Goal: Task Accomplishment & Management: Manage account settings

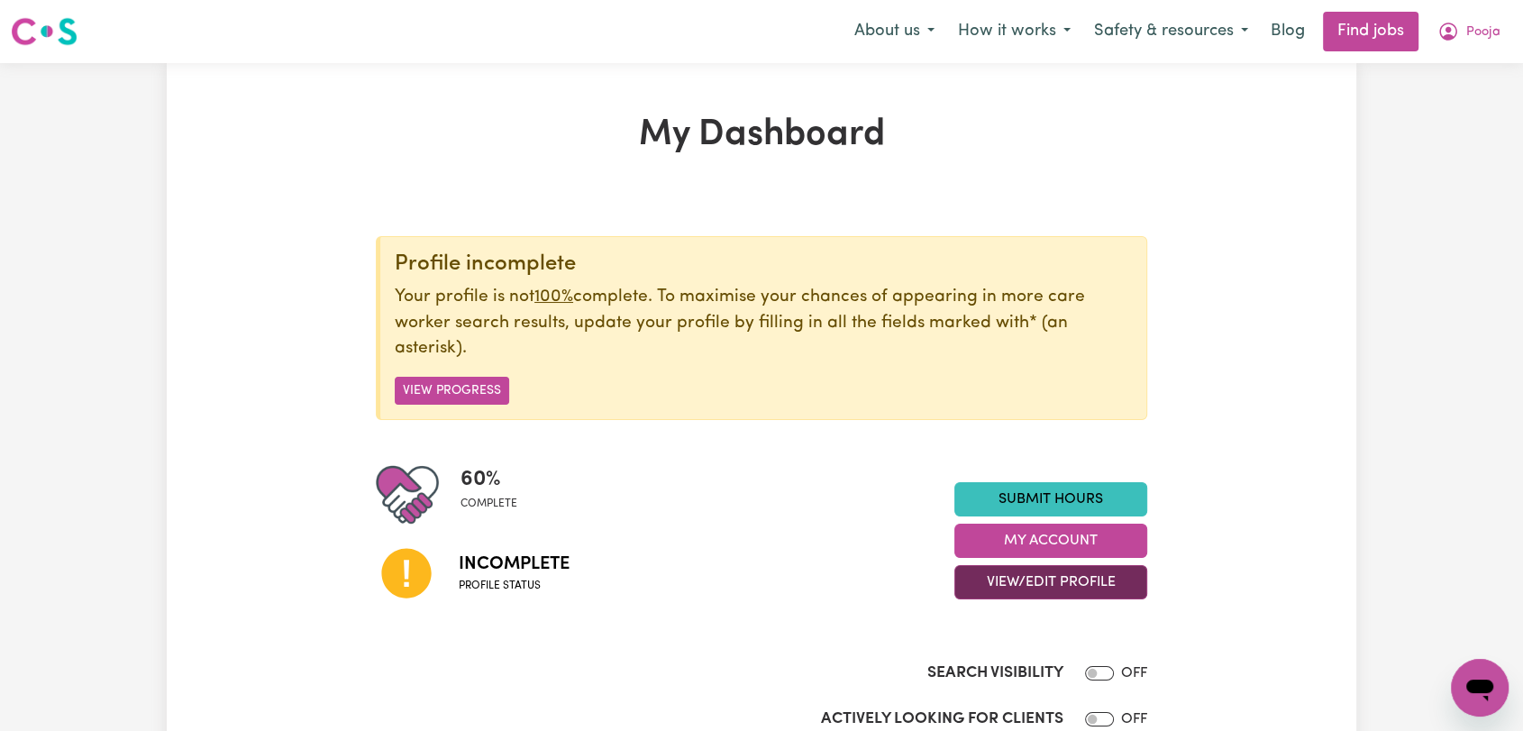
click at [1074, 582] on button "View/Edit Profile" at bounding box center [1050, 582] width 193 height 34
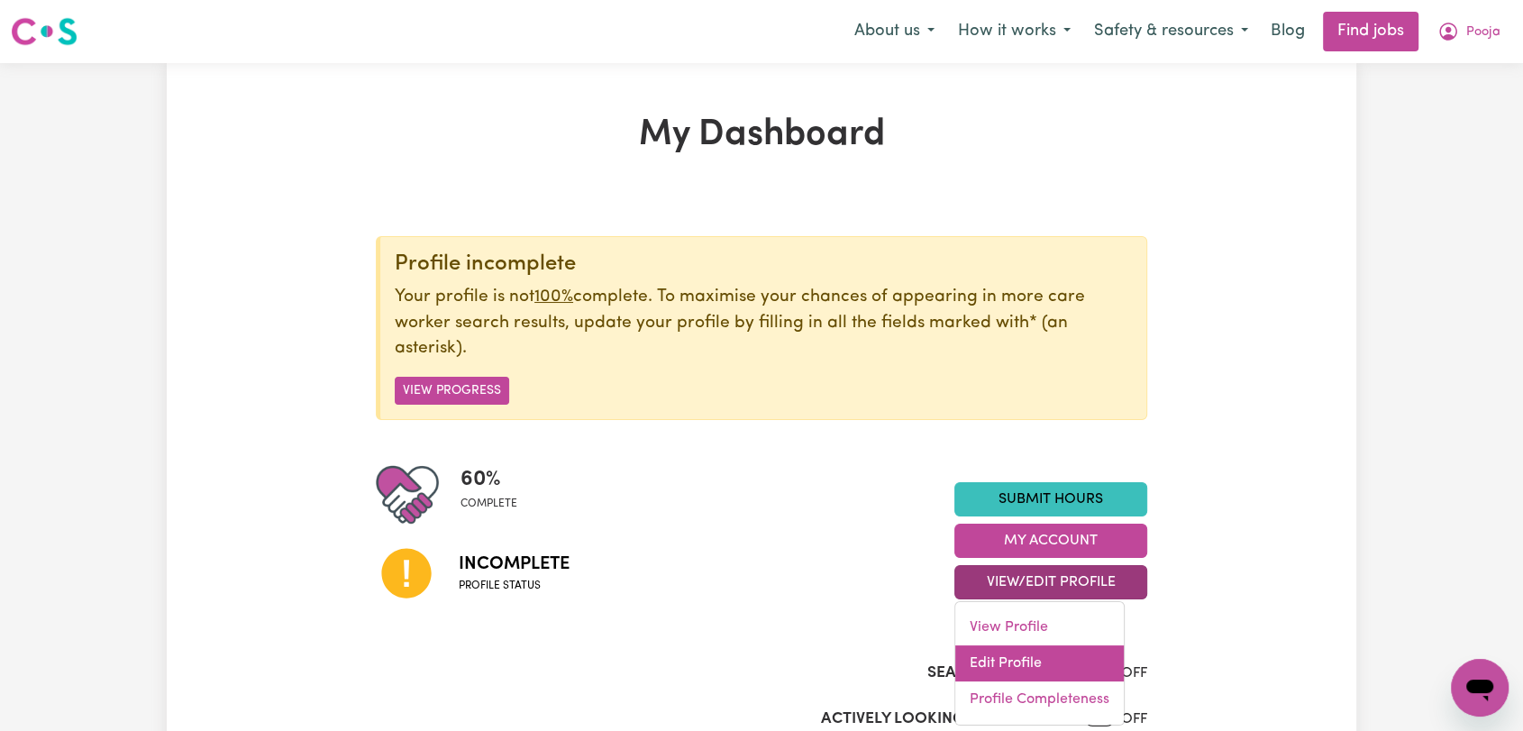
click at [1041, 658] on link "Edit Profile" at bounding box center [1039, 663] width 169 height 36
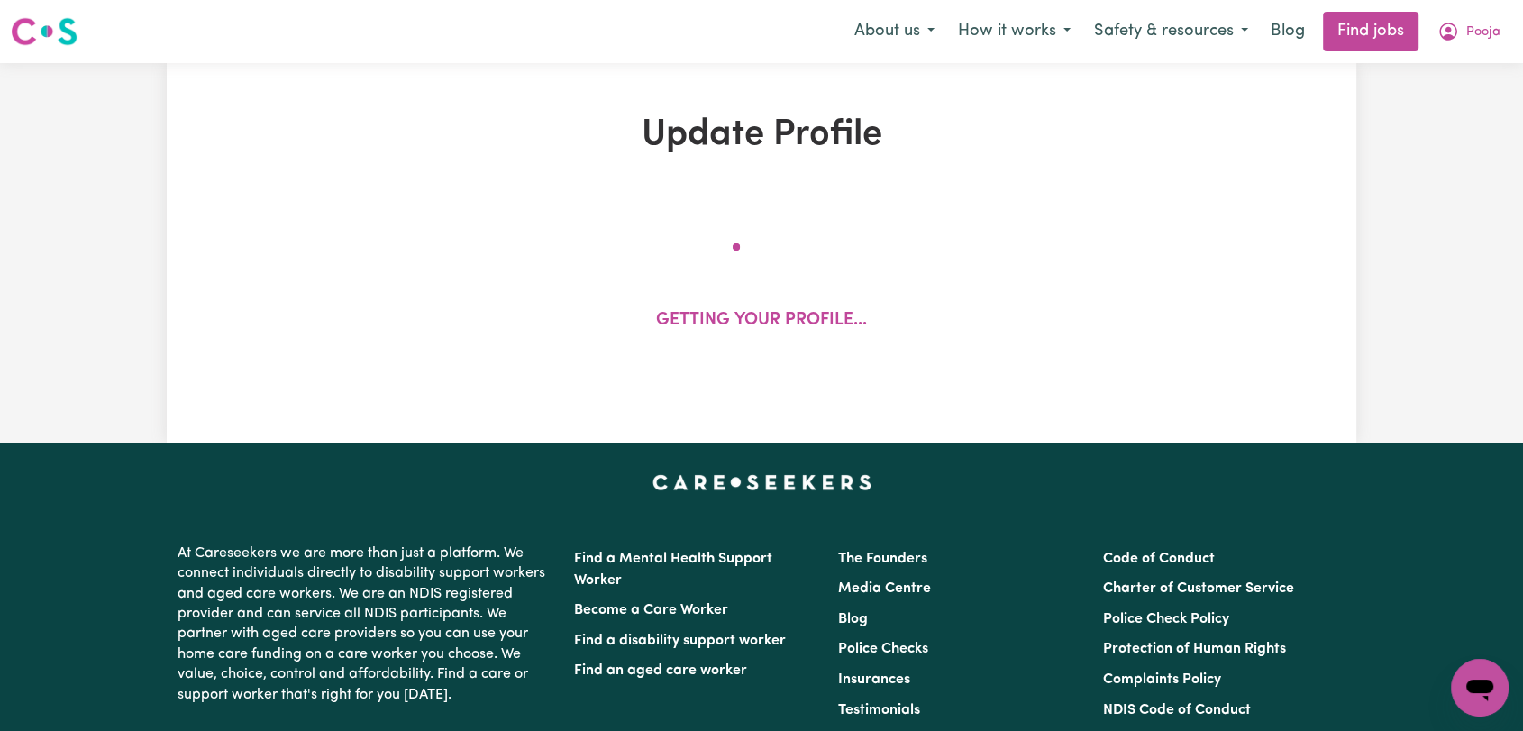
select select "[DEMOGRAPHIC_DATA]"
select select "Student Visa"
select select "Studying a healthcare related degree or qualification"
select select "38"
select select "48"
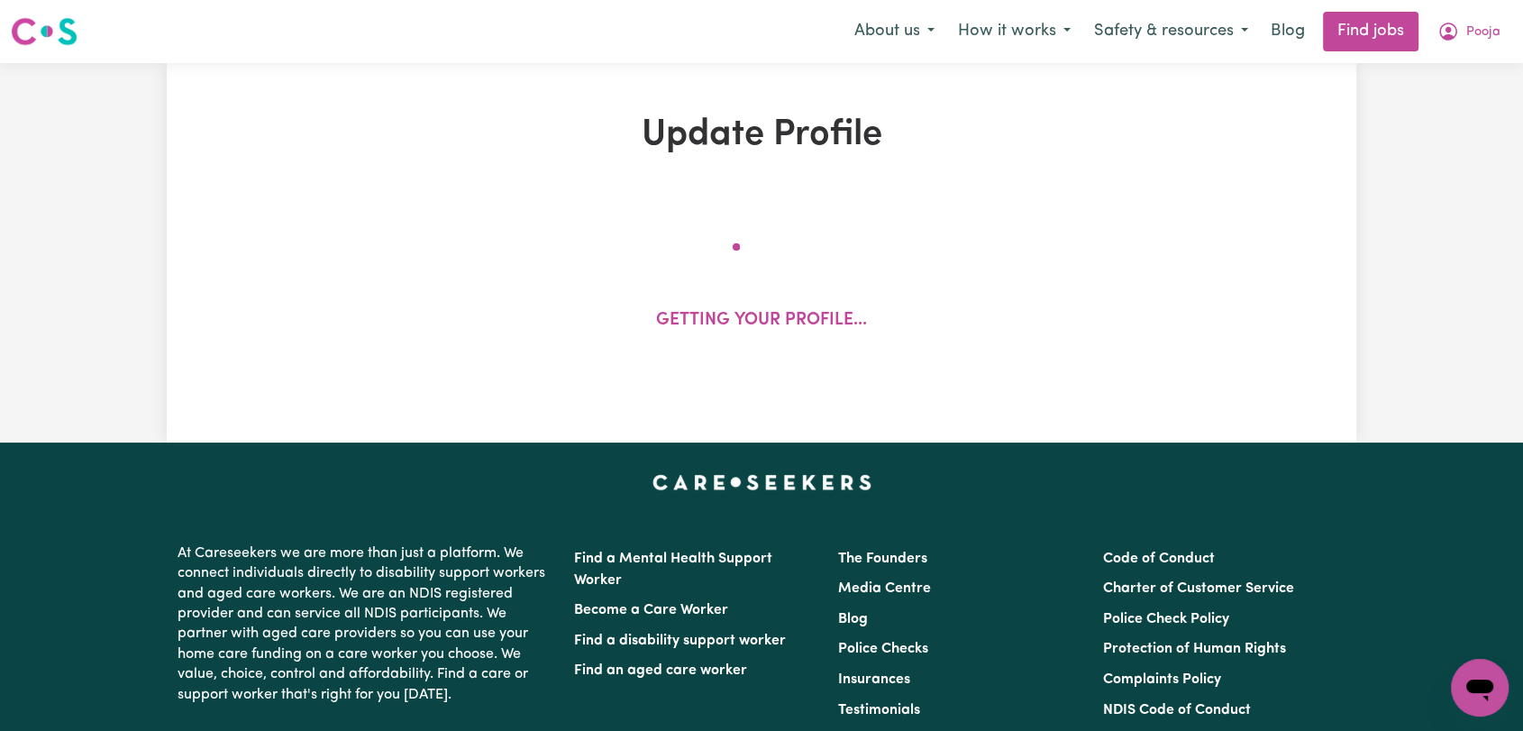
select select "60"
select select "66"
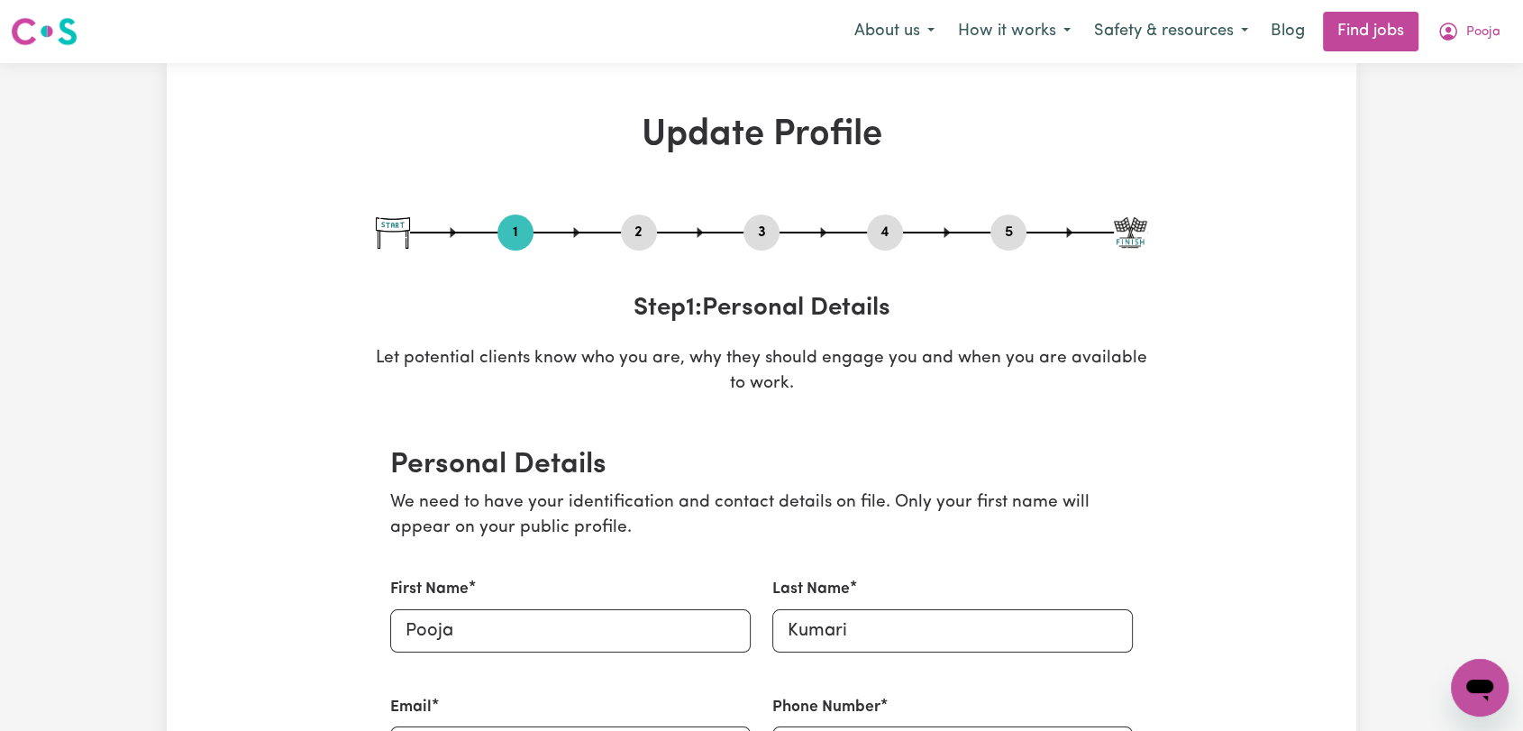
click at [631, 237] on button "2" at bounding box center [639, 232] width 36 height 23
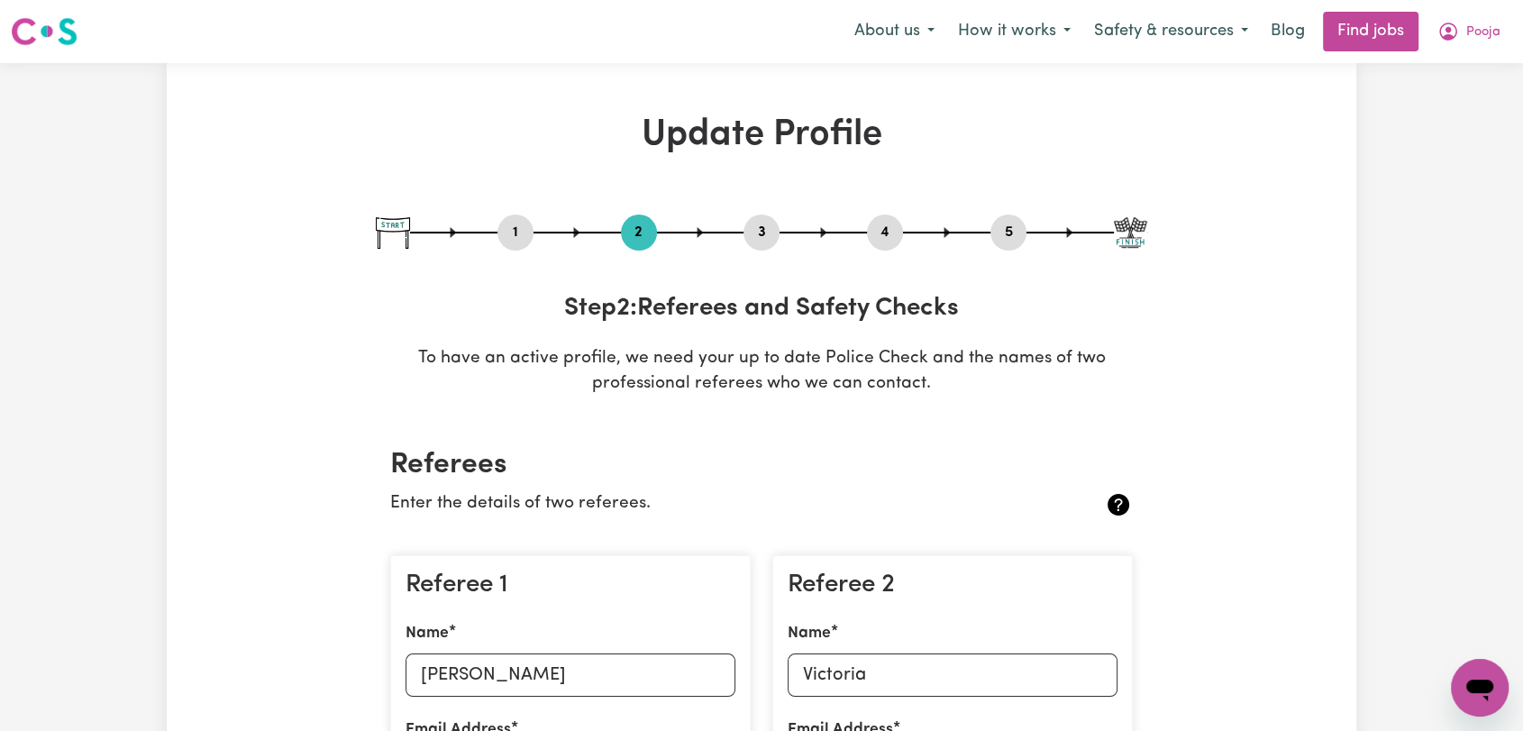
click at [752, 232] on button "3" at bounding box center [761, 232] width 36 height 23
select select "Certificate III (Individual Support)"
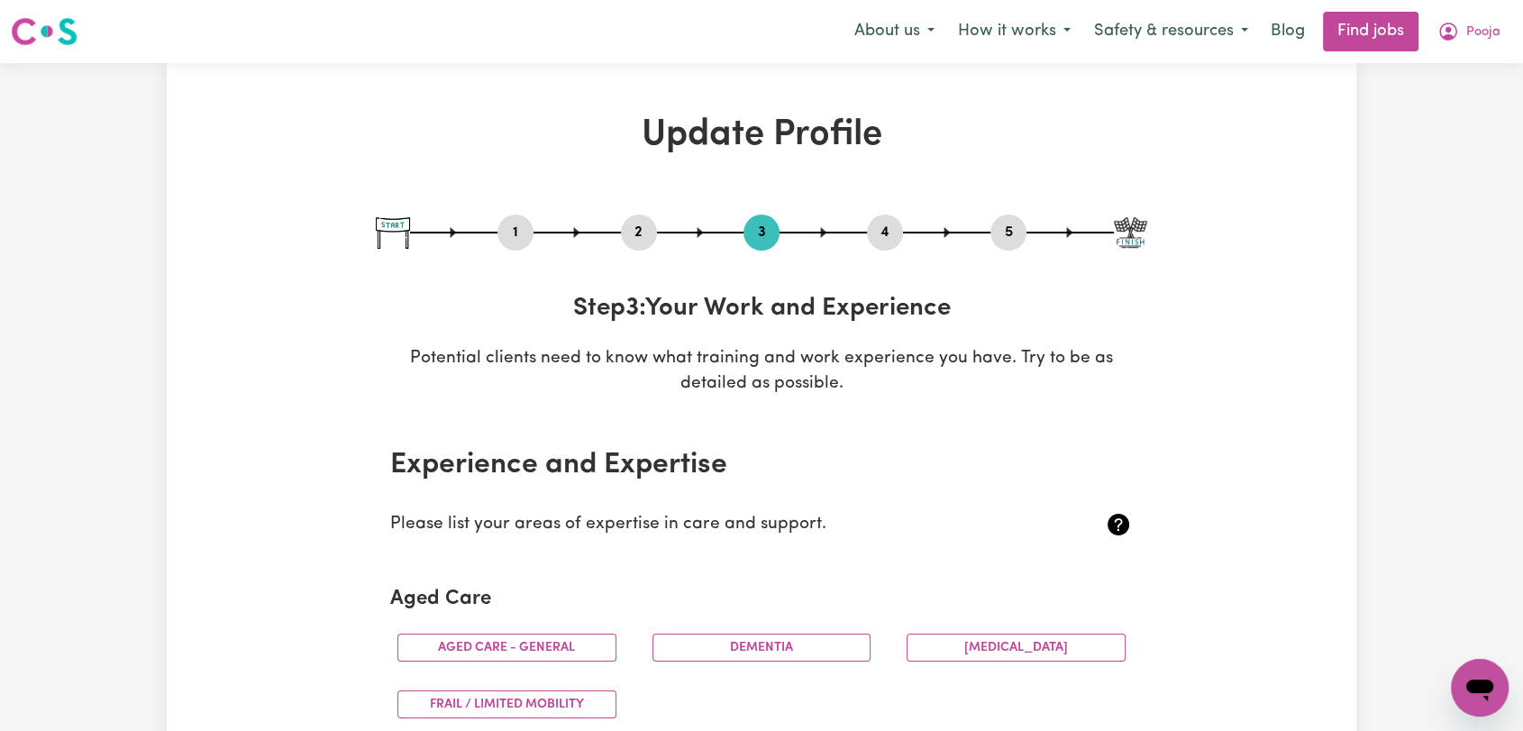
click at [884, 229] on button "4" at bounding box center [885, 232] width 36 height 23
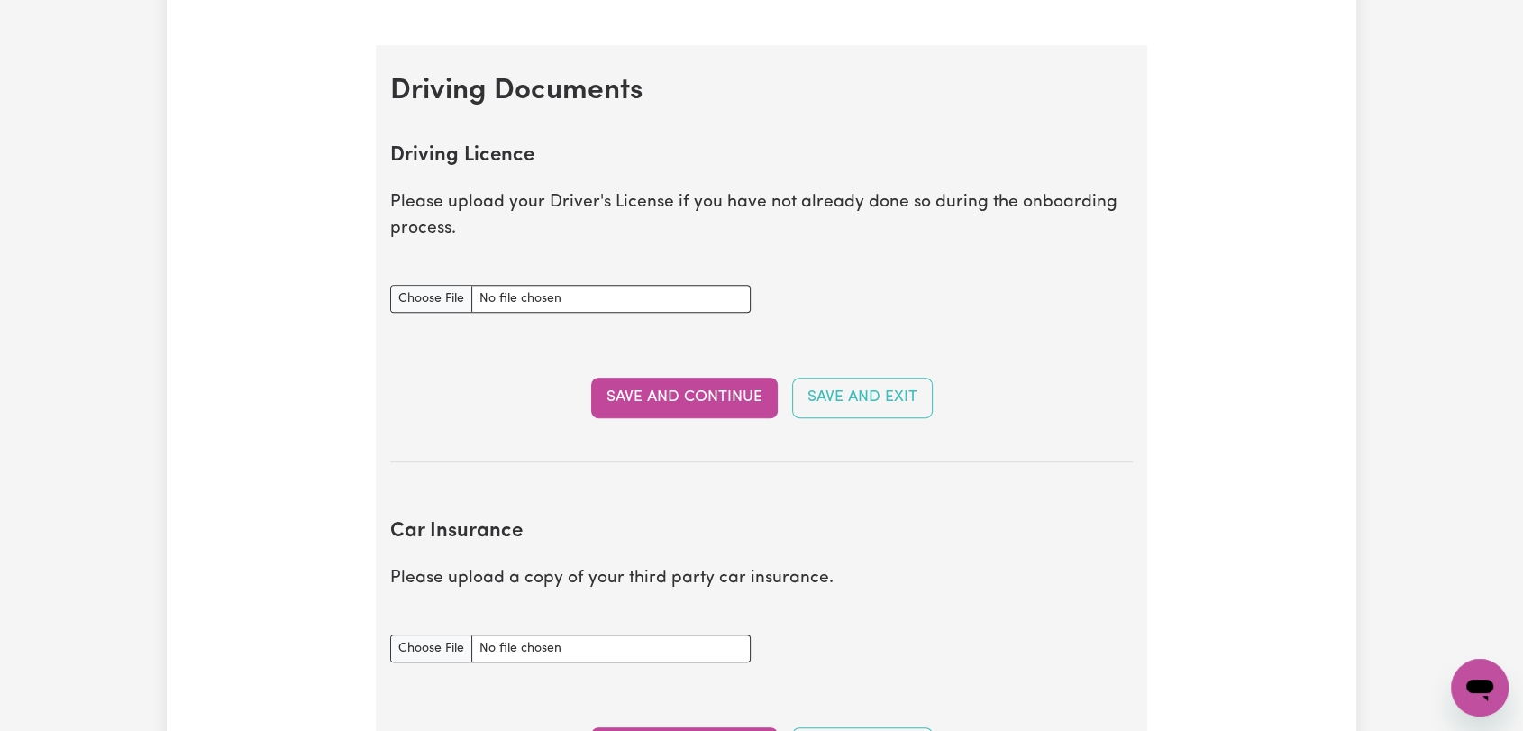
scroll to position [901, 0]
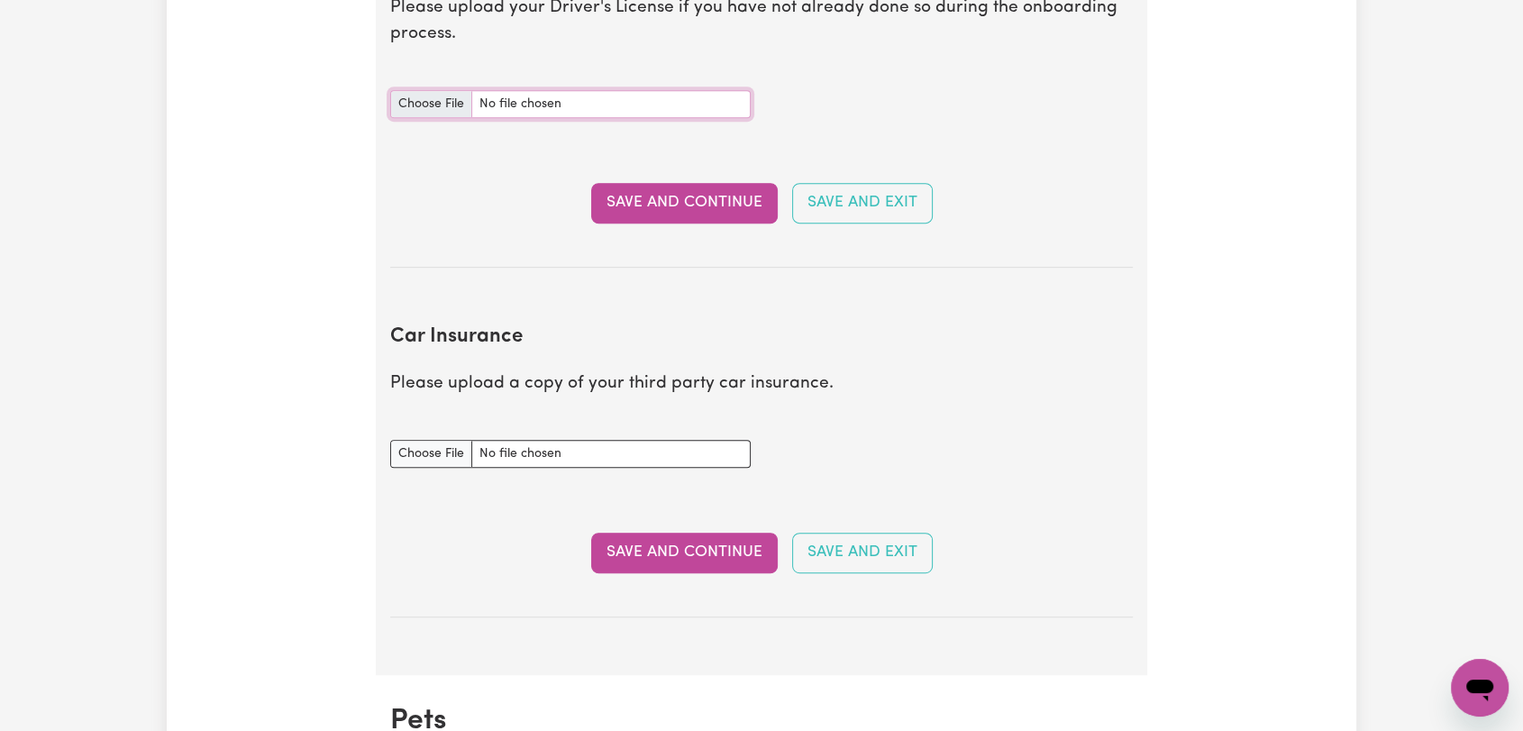
click at [444, 96] on input "Driving Licence document" at bounding box center [570, 104] width 360 height 28
type input "C:\fakepath\[PERSON_NAME] - DL AU ---.pdf"
click at [678, 185] on button "Save and Continue" at bounding box center [684, 203] width 187 height 40
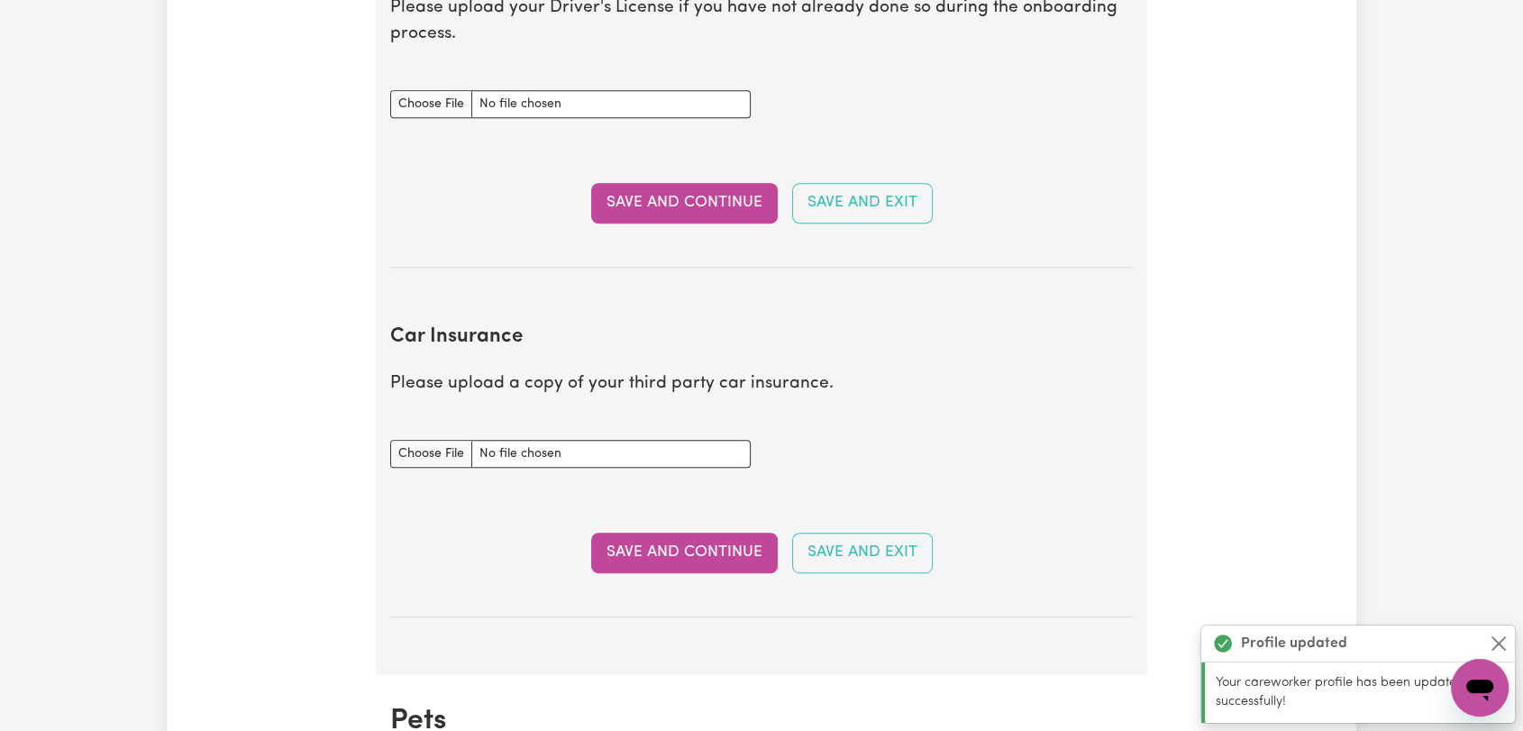
click at [447, 449] on section "Car Insurance Please upload a copy of your third party car insurance. Car Insur…" at bounding box center [761, 456] width 743 height 321
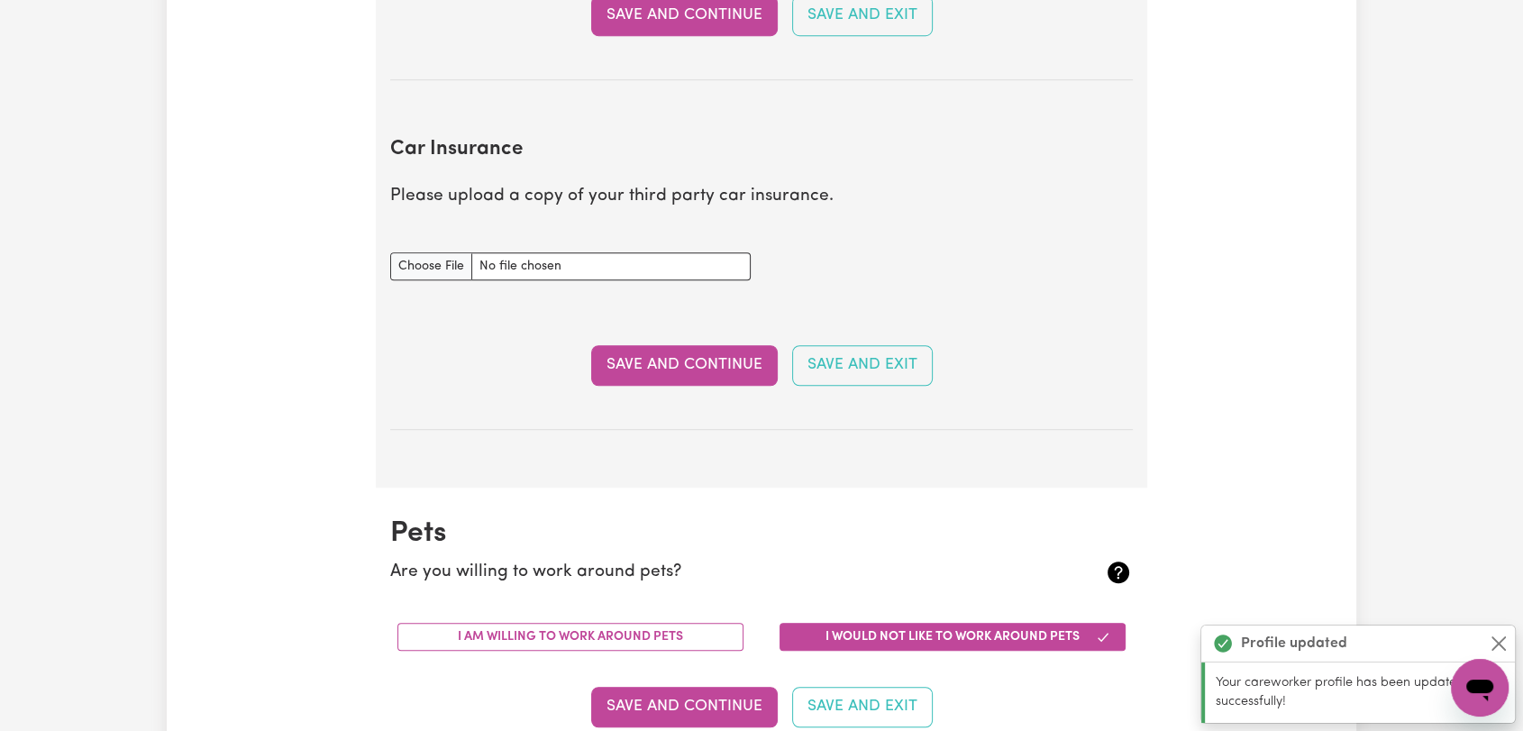
scroll to position [1197, 0]
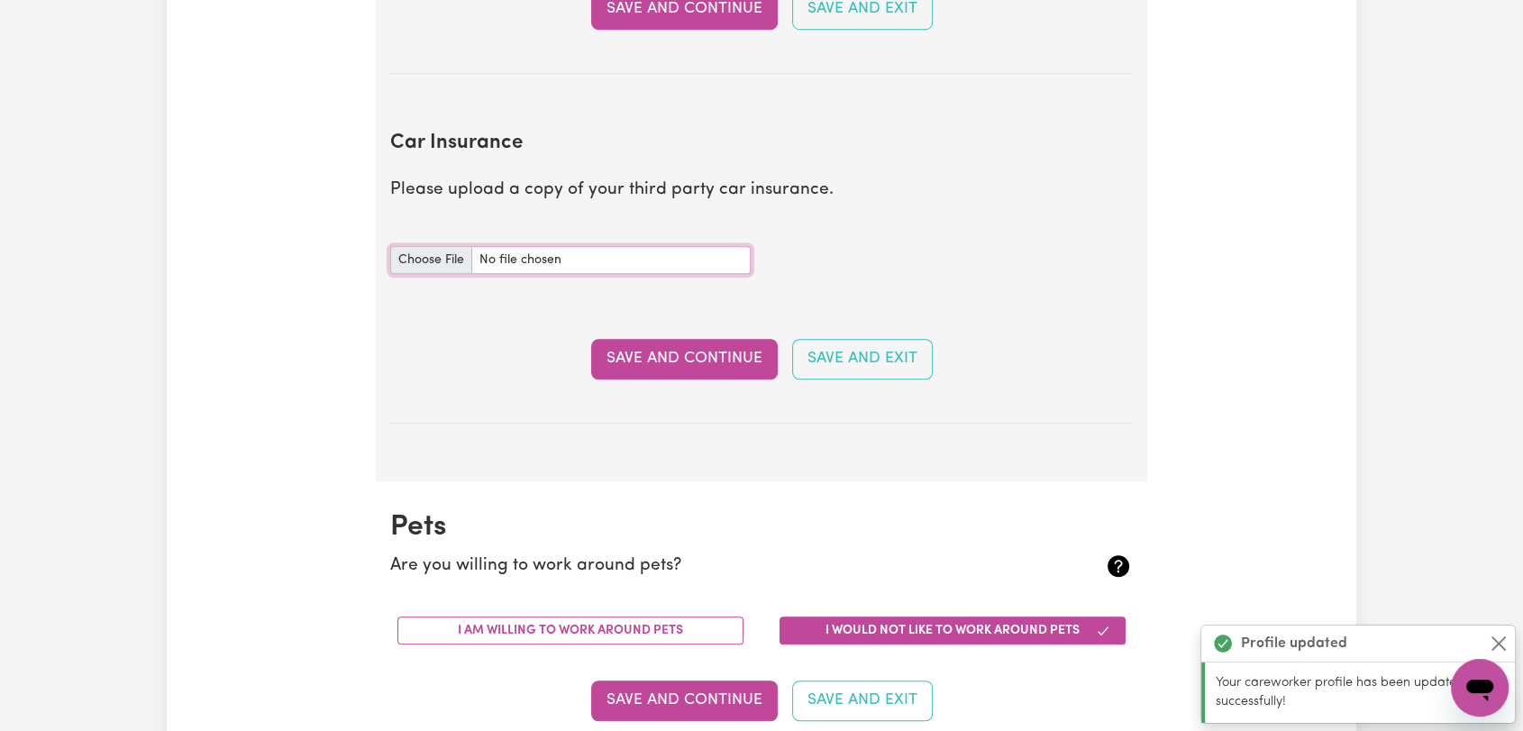
click at [446, 261] on input "Car Insurance document" at bounding box center [570, 260] width 360 height 28
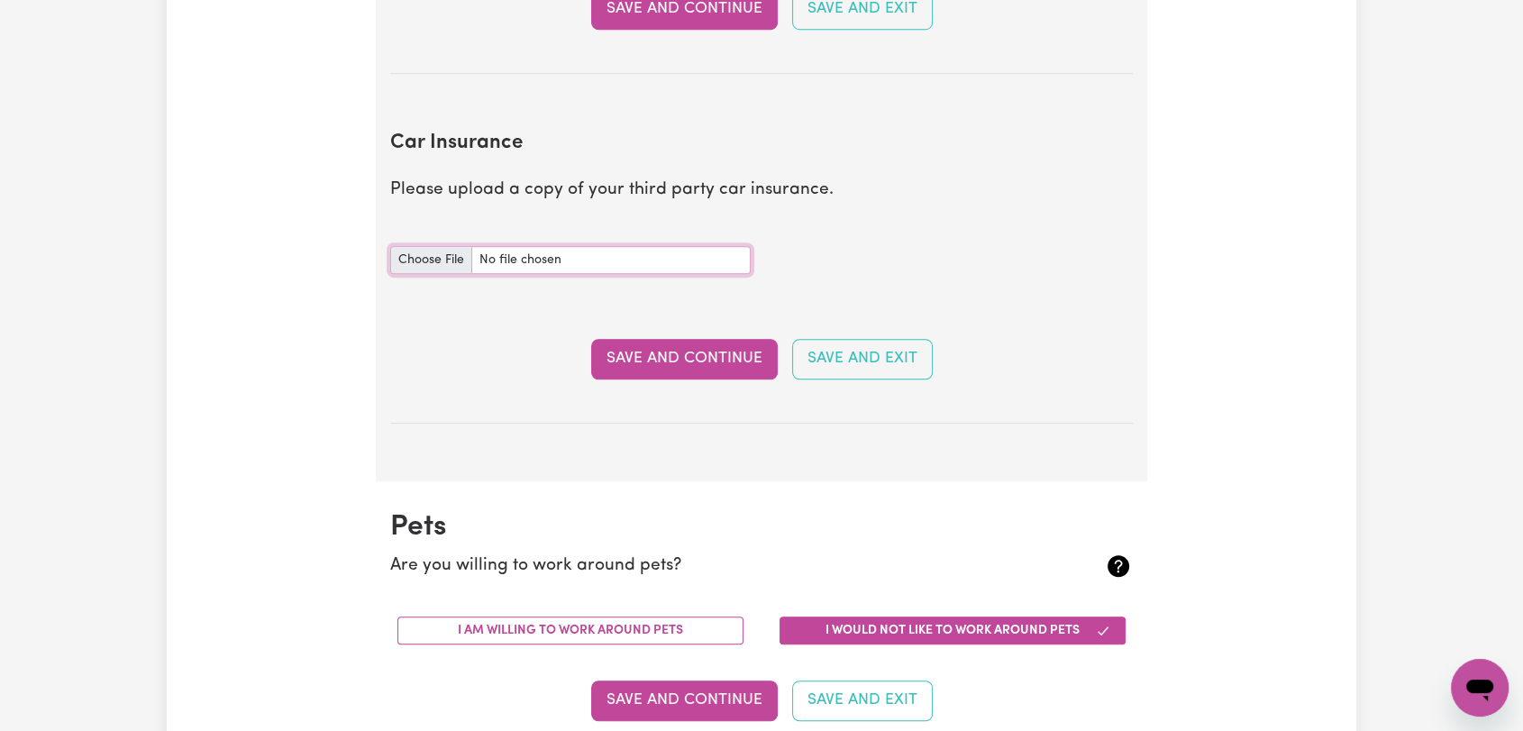
type input "C:\fakepath\[PERSON_NAME] - Car Registration .jpg"
click at [642, 355] on button "Save and Continue" at bounding box center [684, 359] width 187 height 40
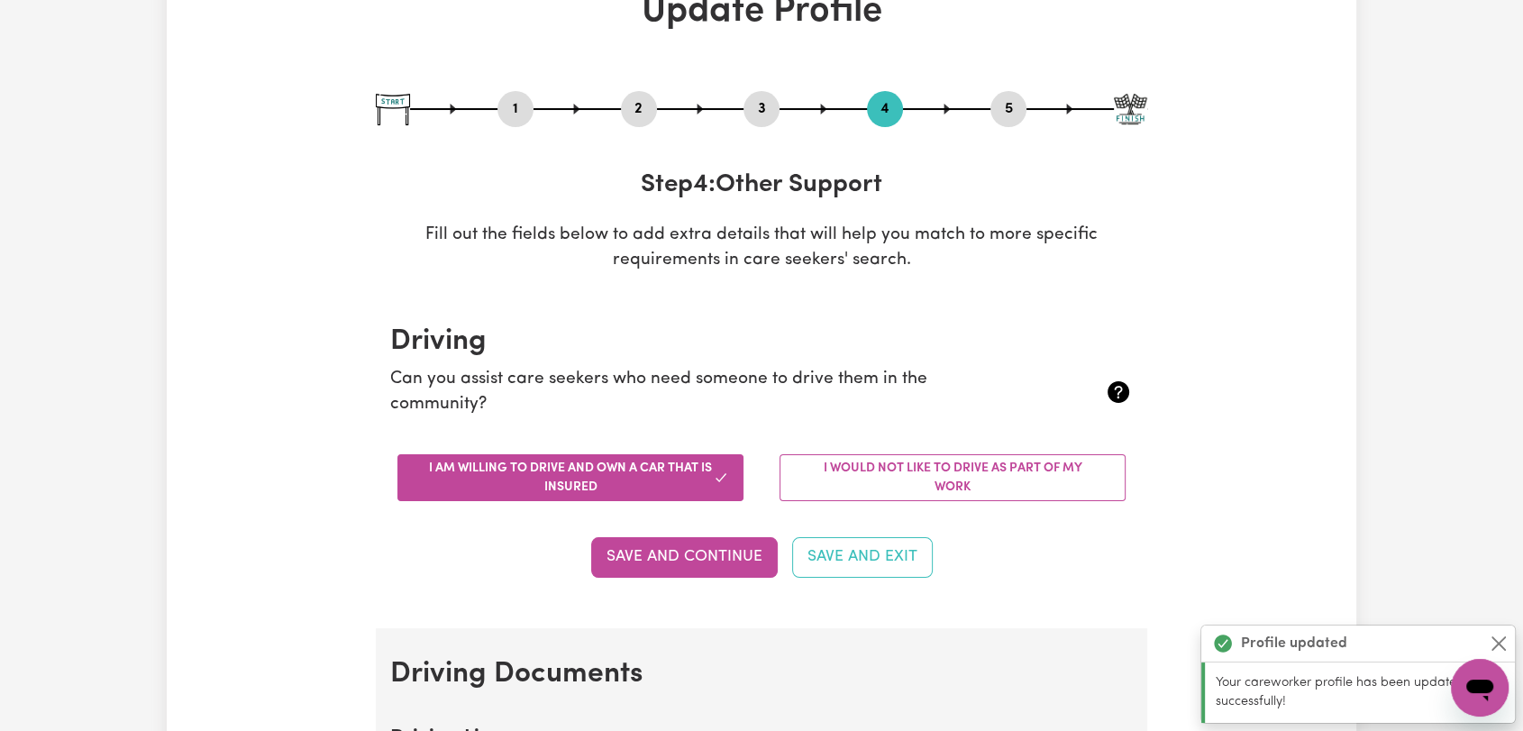
scroll to position [0, 0]
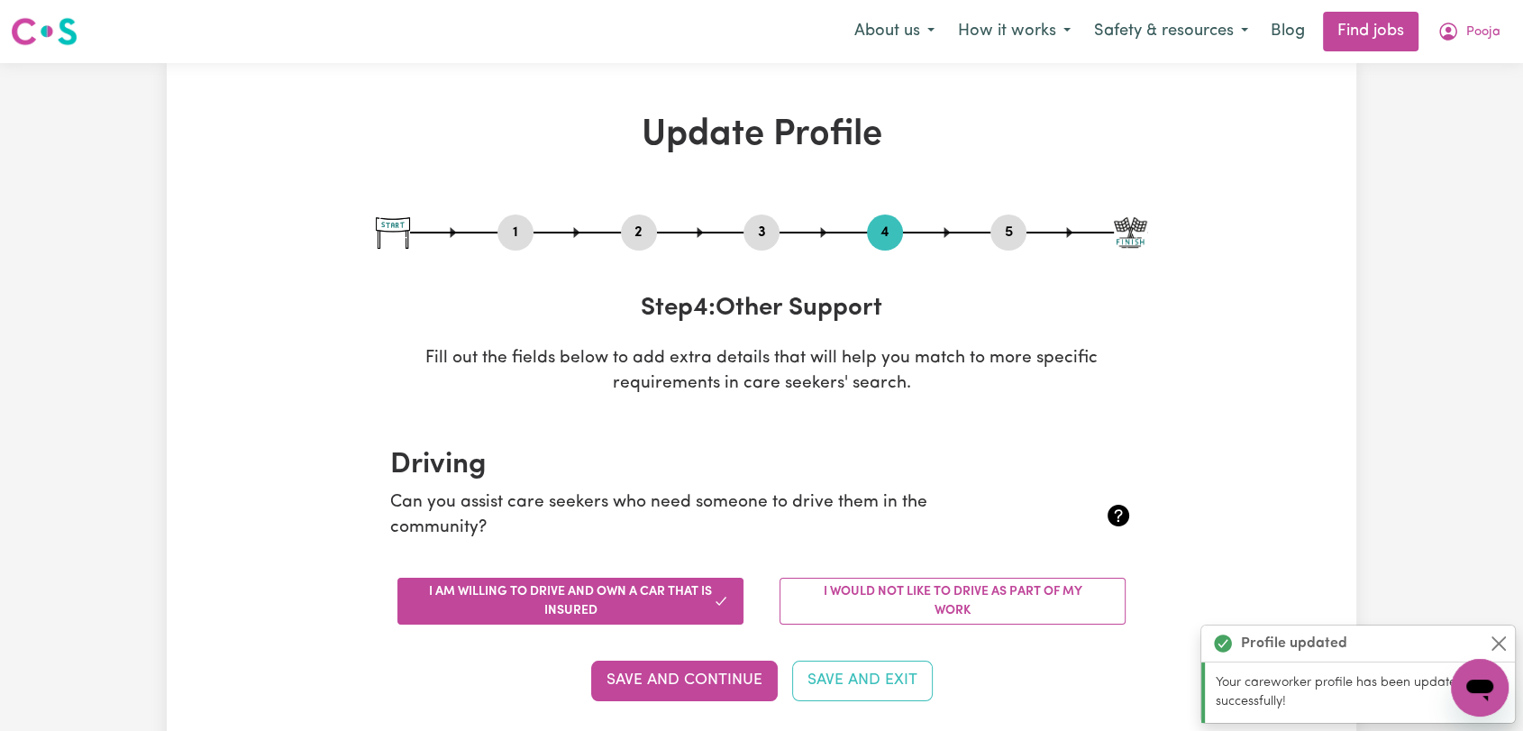
click at [1008, 231] on button "5" at bounding box center [1008, 232] width 36 height 23
select select "I am working in another industry"
